Goal: Navigation & Orientation: Find specific page/section

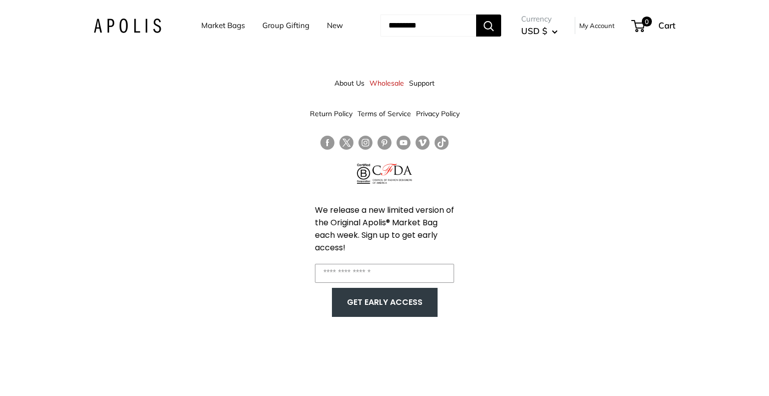
click at [202, 27] on link "Market Bags" at bounding box center [223, 26] width 44 height 14
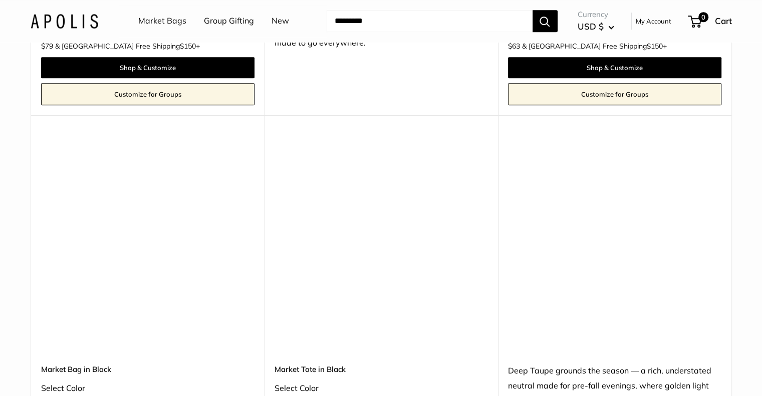
scroll to position [4808, 0]
